Goal: Navigation & Orientation: Go to known website

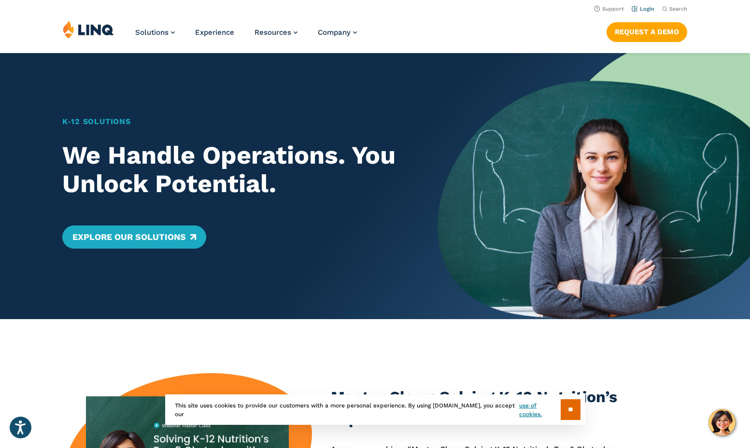
click at [646, 7] on link "Login" at bounding box center [643, 9] width 23 height 6
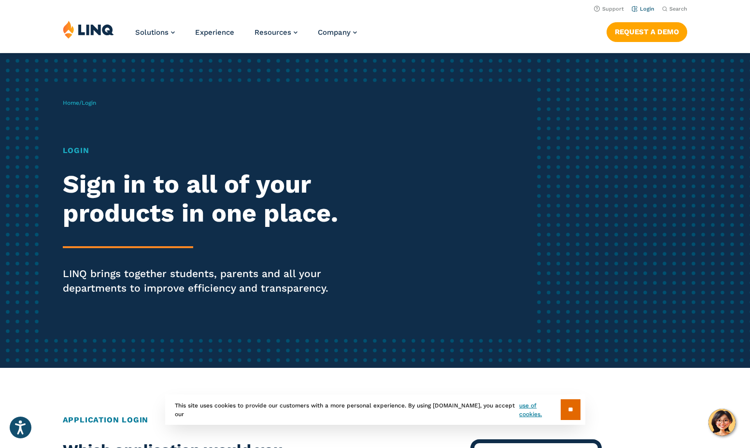
click at [647, 8] on link "Login" at bounding box center [643, 9] width 23 height 6
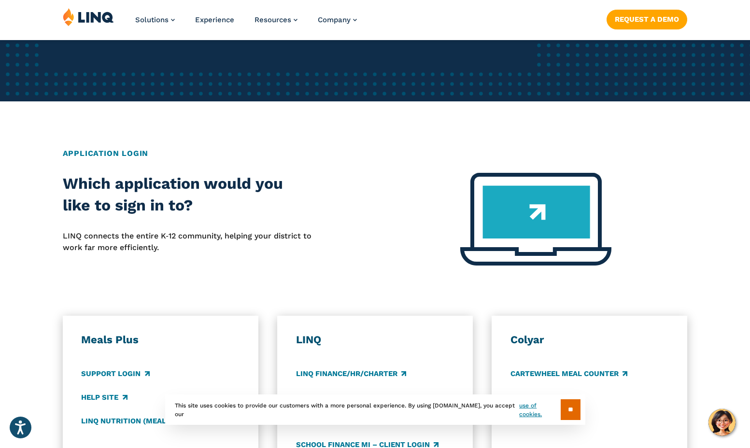
scroll to position [270, 0]
